Goal: Information Seeking & Learning: Learn about a topic

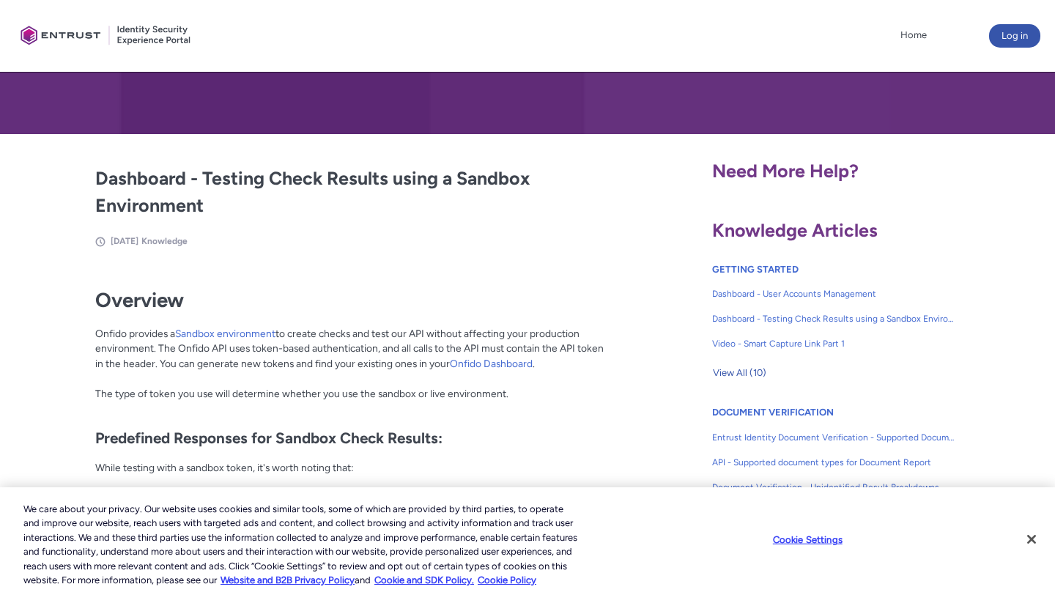
scroll to position [193, 0]
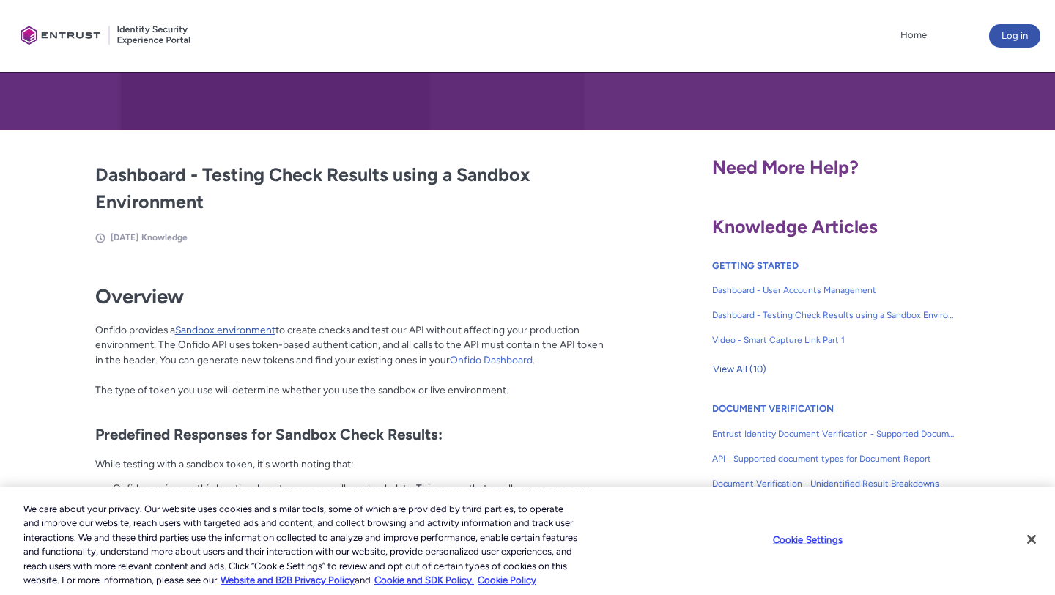
click at [262, 327] on link "Sandbox environment" at bounding box center [225, 330] width 100 height 12
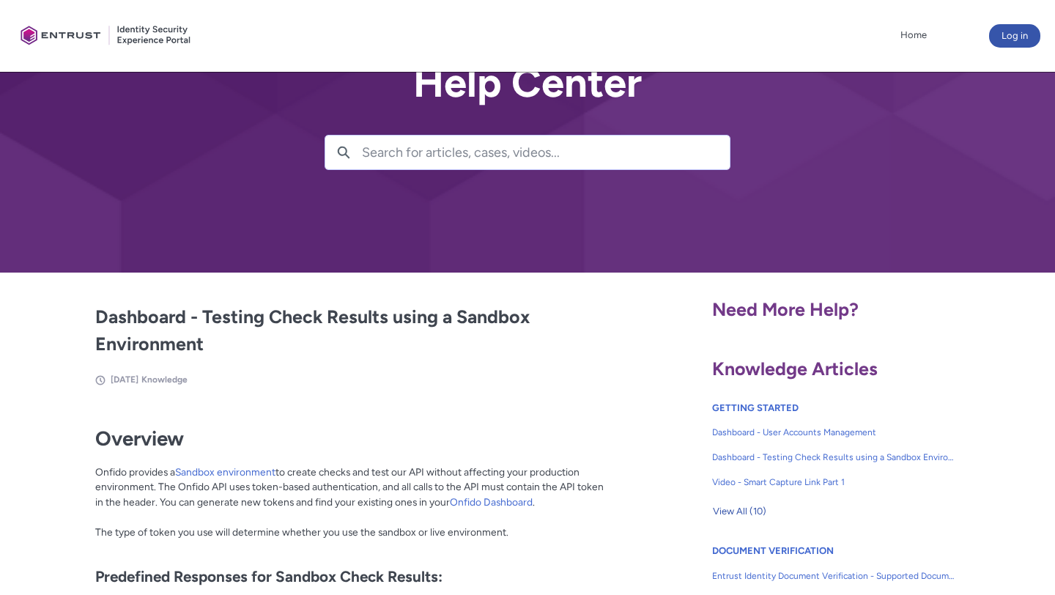
scroll to position [0, 0]
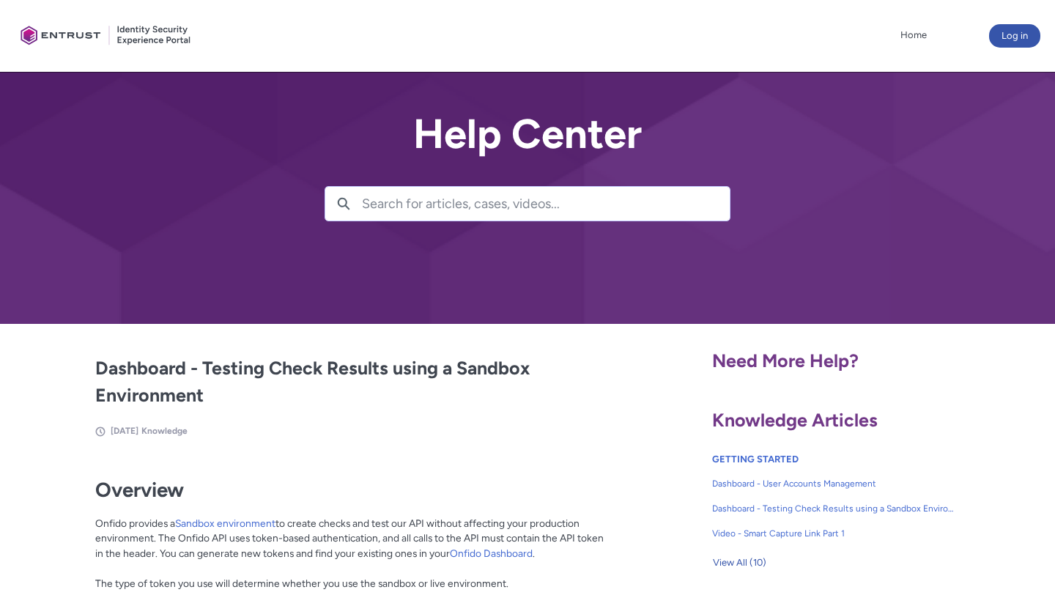
click at [151, 36] on div at bounding box center [106, 35] width 183 height 57
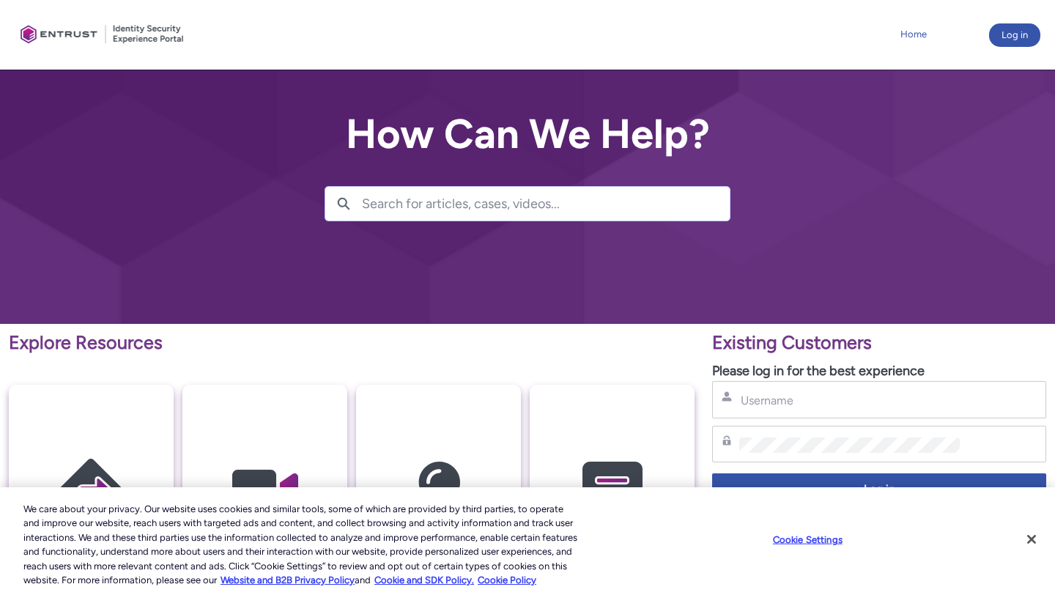
click at [916, 27] on link "Home" at bounding box center [914, 34] width 34 height 22
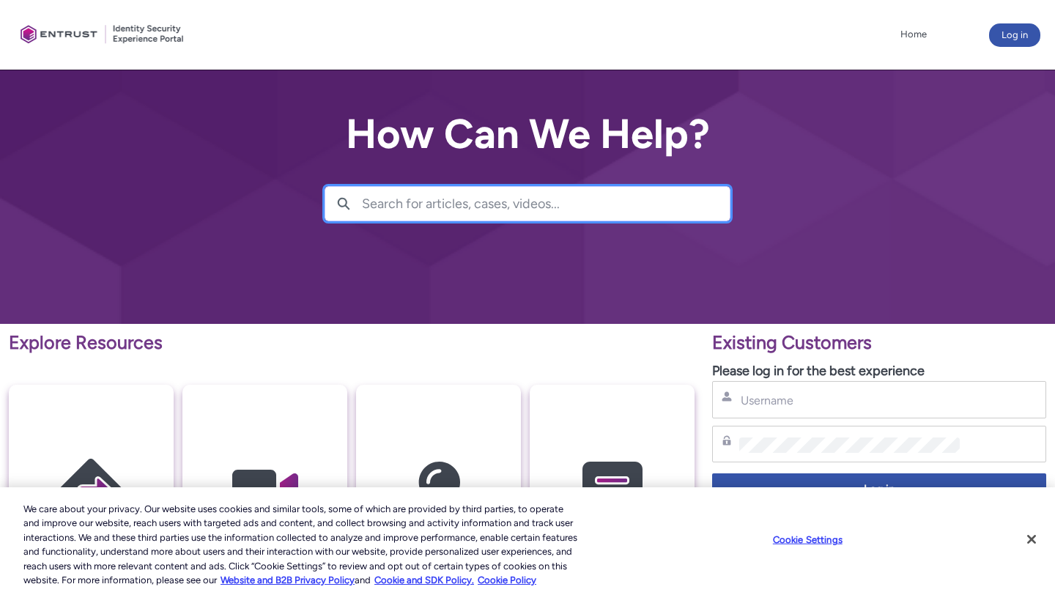
click at [623, 212] on input "Search for articles, cases, videos..." at bounding box center [546, 204] width 368 height 34
